Goal: Find specific page/section: Find specific page/section

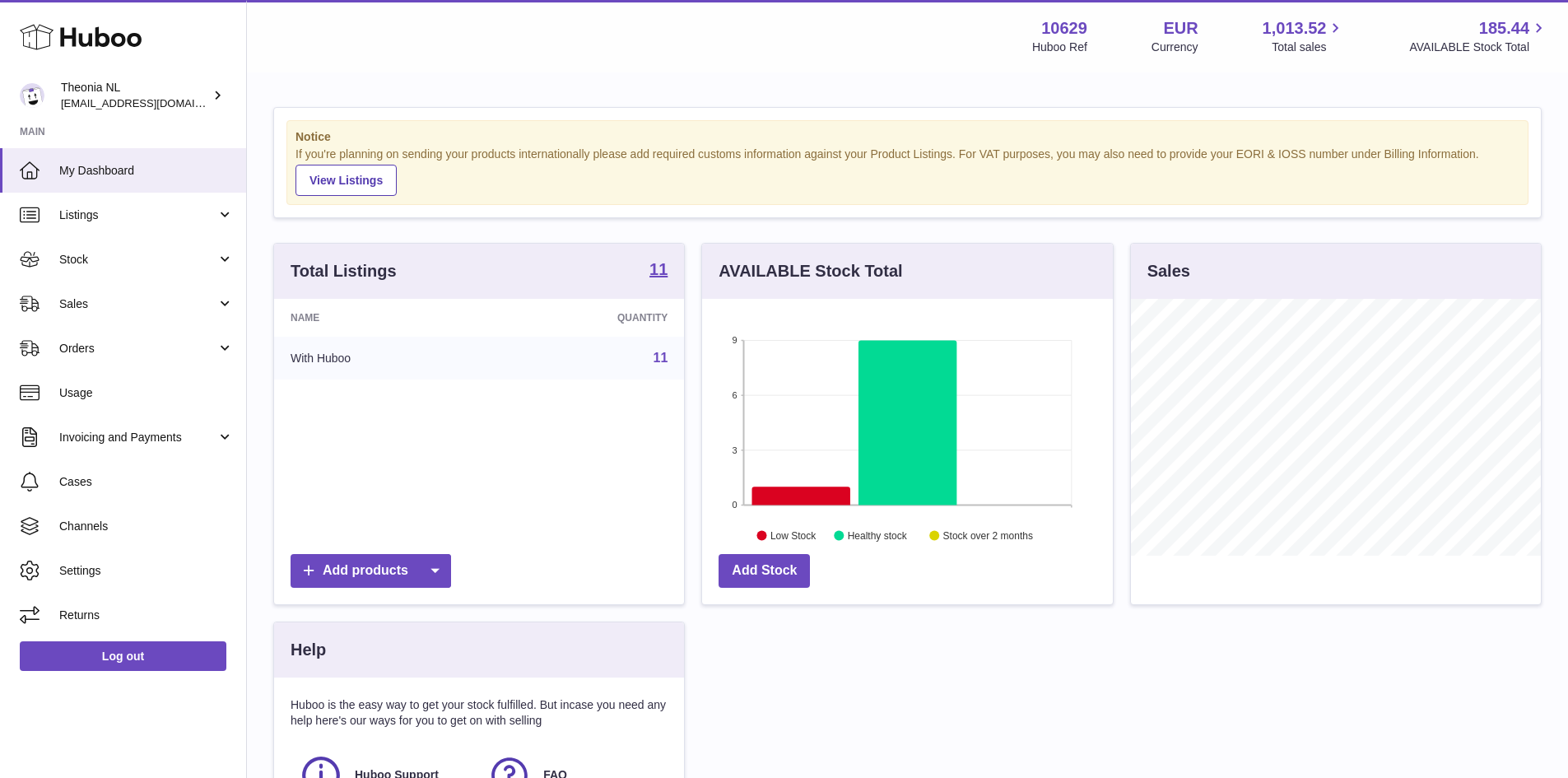
scroll to position [256, 410]
click at [659, 356] on link "11" at bounding box center [660, 358] width 15 height 14
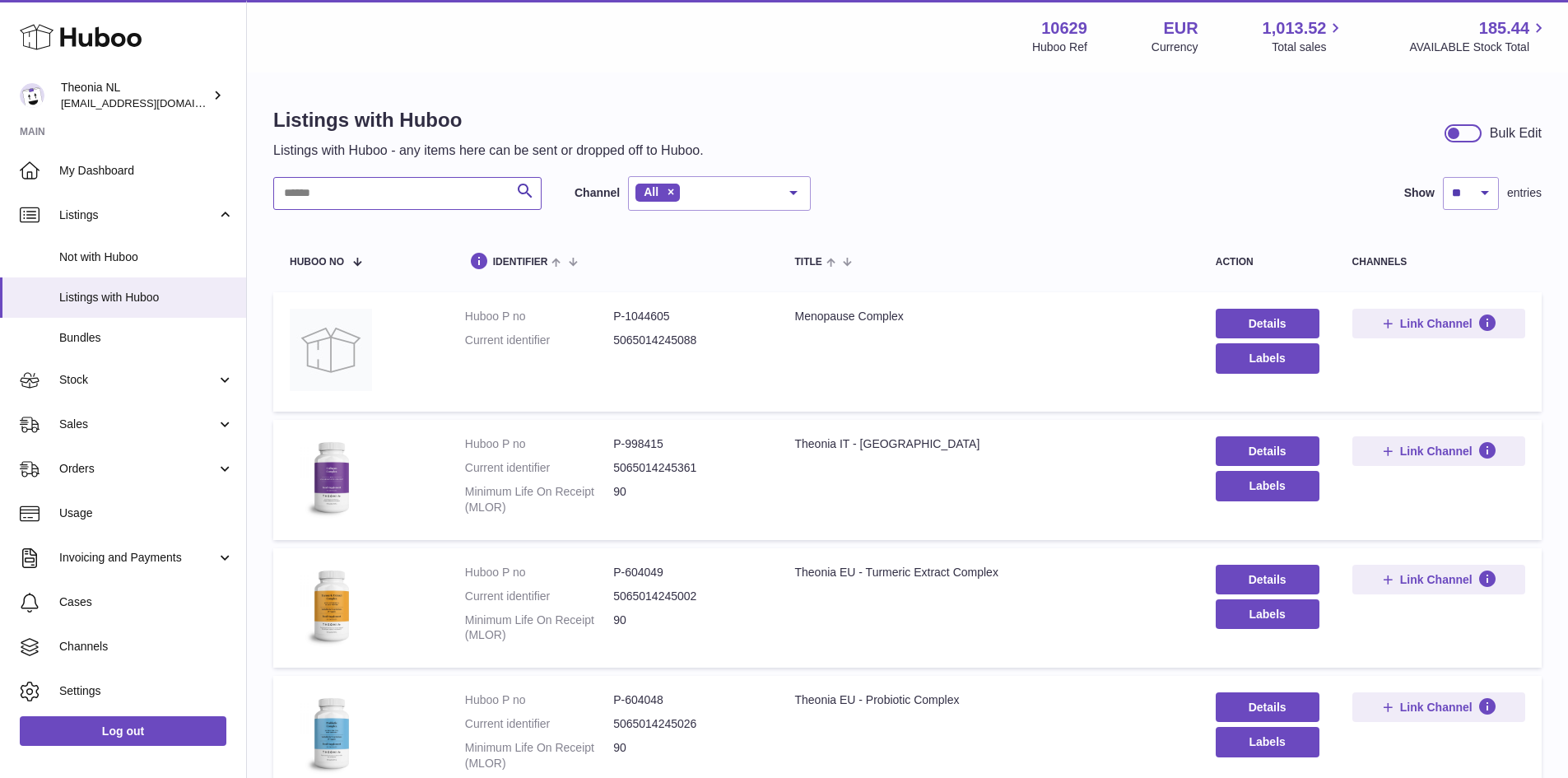
click at [428, 186] on input "text" at bounding box center [406, 194] width 268 height 33
click at [649, 444] on dd "P-998415" at bounding box center [687, 445] width 148 height 16
copy dd "998415"
click at [327, 201] on input "text" at bounding box center [406, 194] width 268 height 33
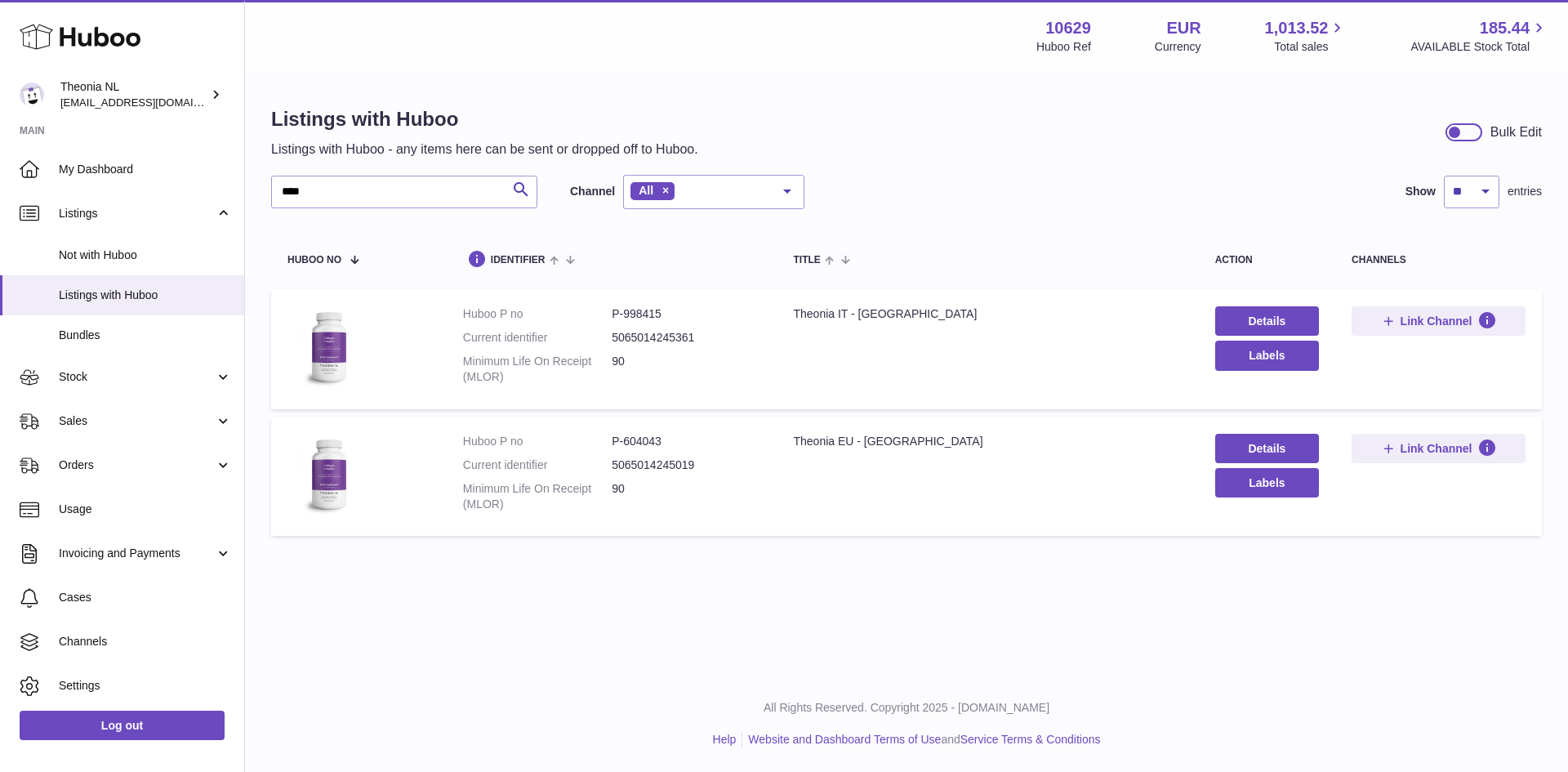
click at [645, 438] on dd "P-604043" at bounding box center [686, 441] width 149 height 15
copy dd "604043"
drag, startPoint x: 327, startPoint y: 197, endPoint x: 246, endPoint y: 193, distance: 81.1
click at [246, 193] on div "Listings with Huboo Listings with Huboo - any items here can be sent or dropped…" at bounding box center [906, 325] width 1323 height 503
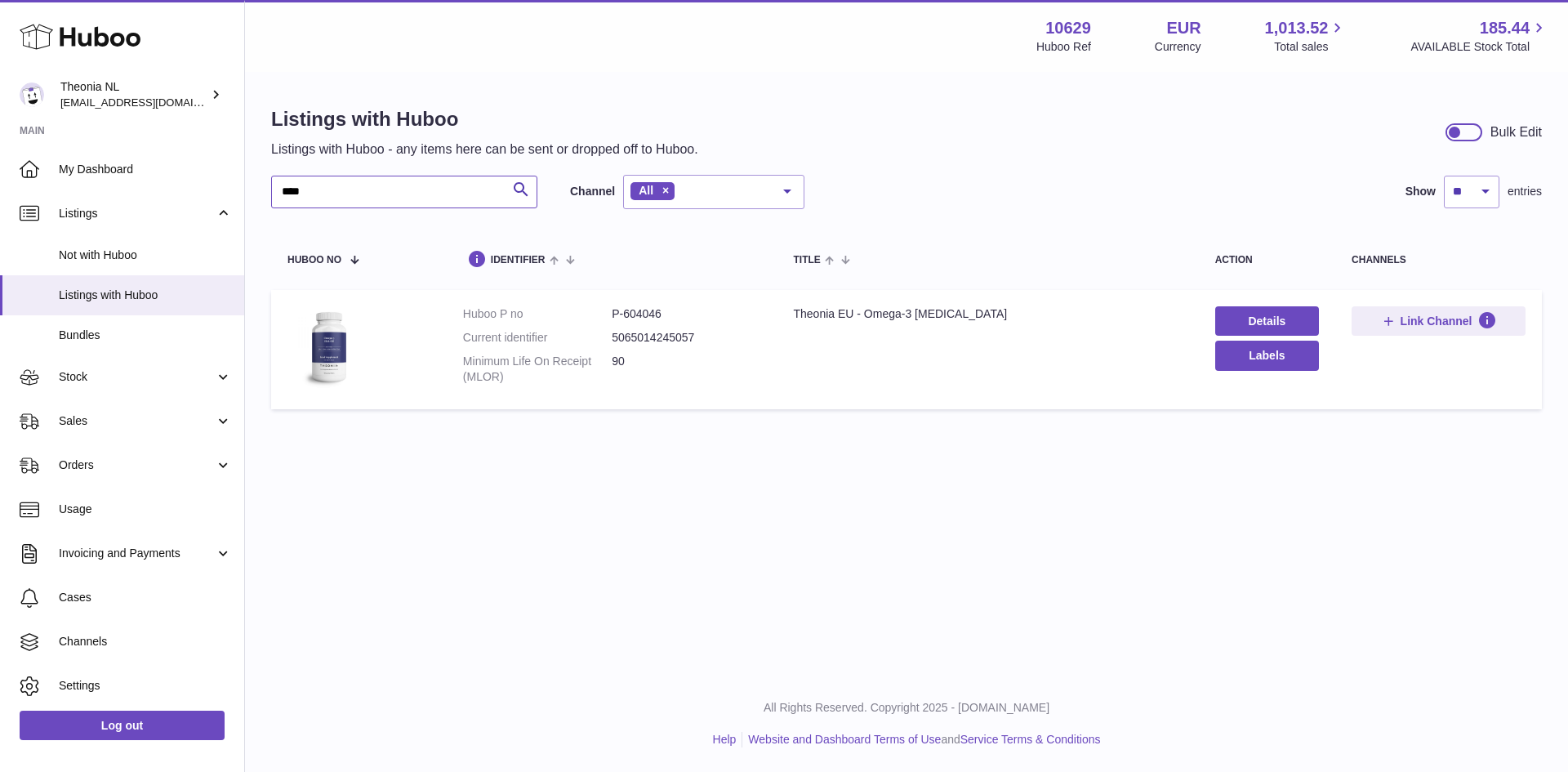
type input "****"
click at [648, 313] on dd "P-604046" at bounding box center [686, 314] width 149 height 15
copy dd "604046"
